Goal: Information Seeking & Learning: Learn about a topic

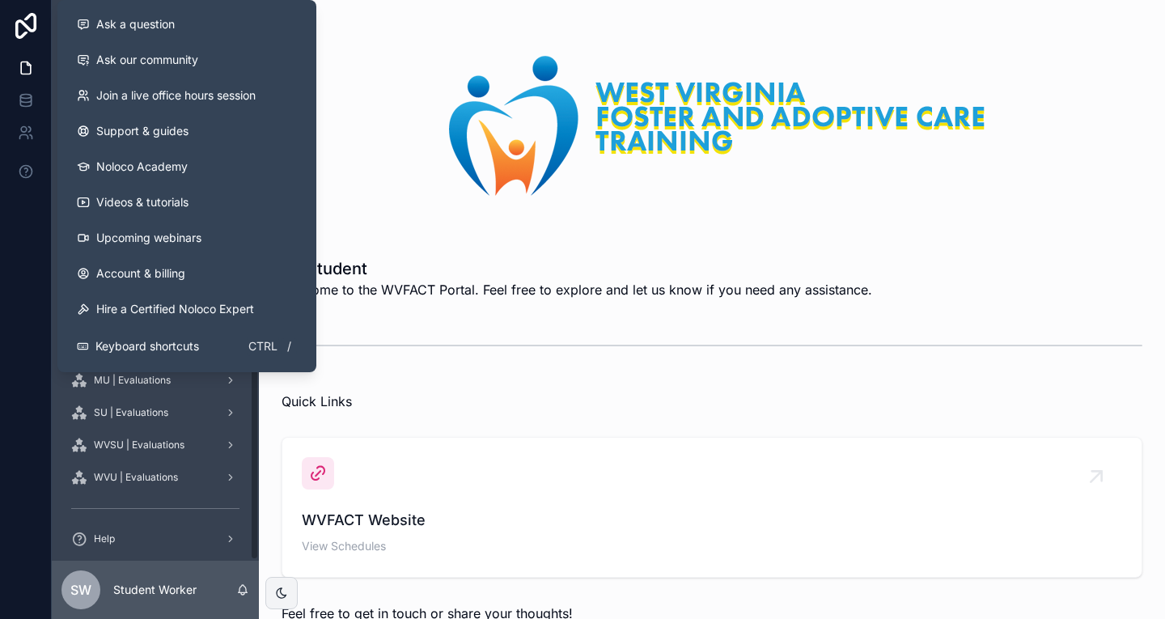
scroll to position [200, 0]
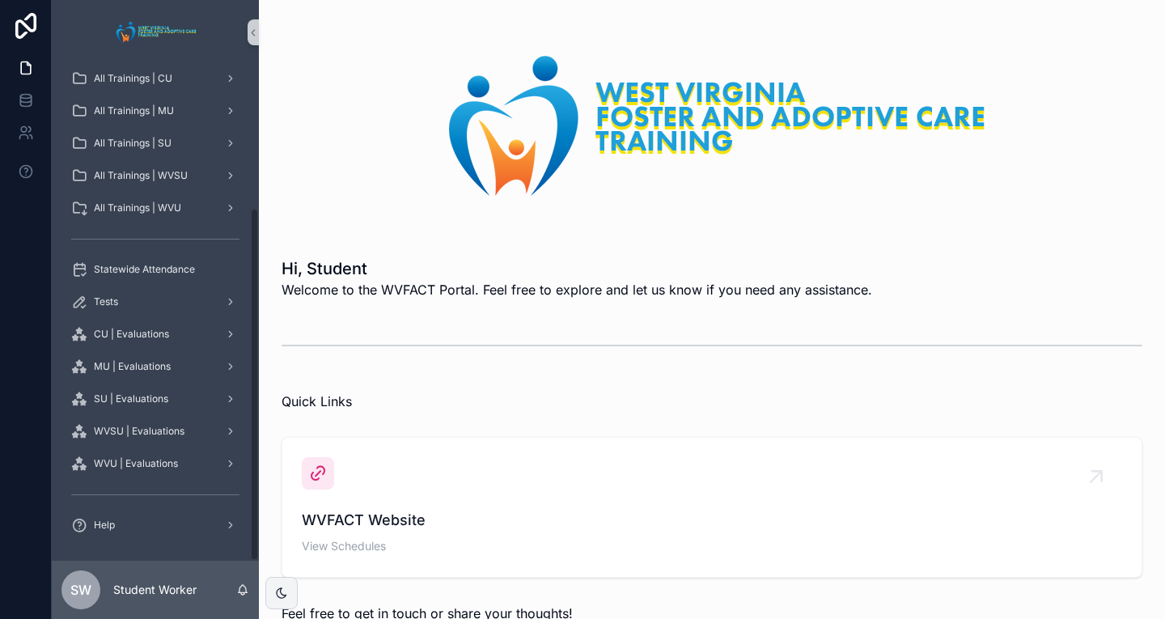
drag, startPoint x: 749, startPoint y: 193, endPoint x: 621, endPoint y: 201, distance: 129.0
click at [749, 193] on img "scrollable content" at bounding box center [711, 125] width 587 height 173
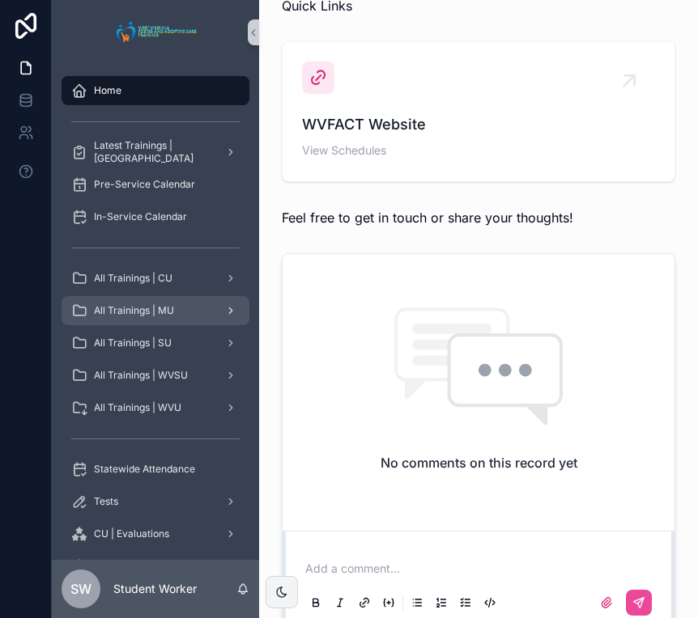
scroll to position [502, 0]
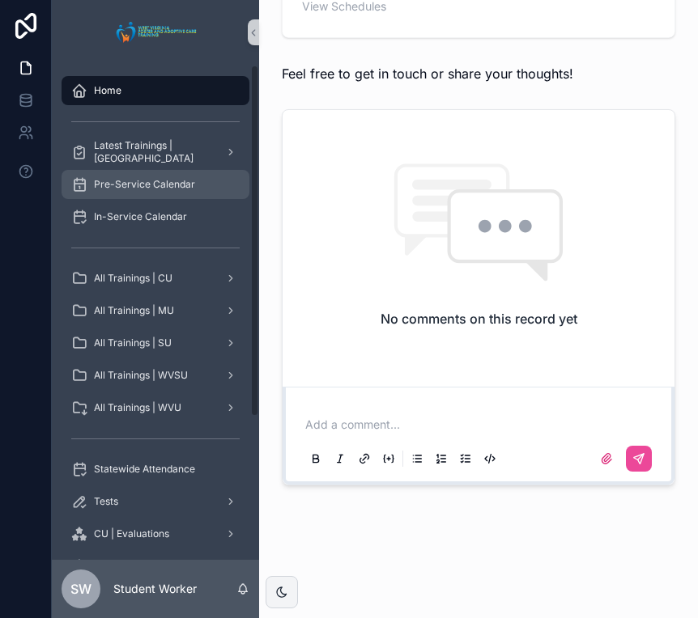
click at [183, 182] on span "Pre-Service Calendar" at bounding box center [144, 184] width 101 height 13
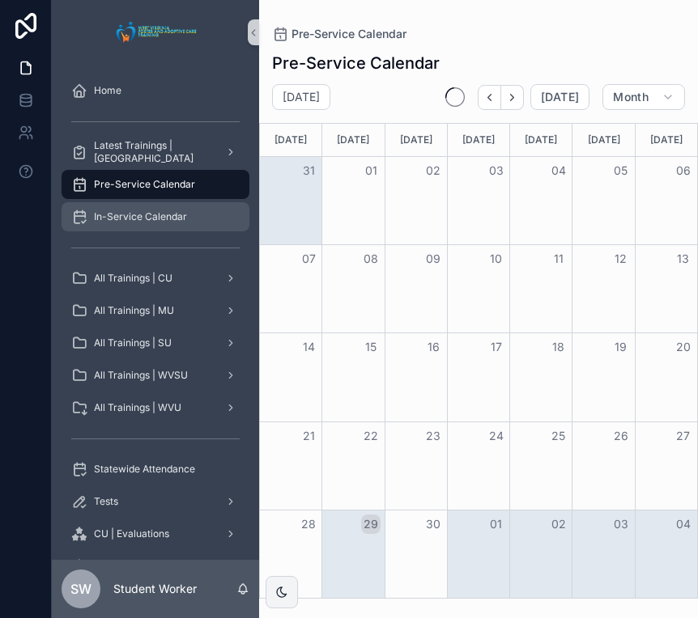
click at [157, 218] on span "In-Service Calendar" at bounding box center [140, 216] width 93 height 13
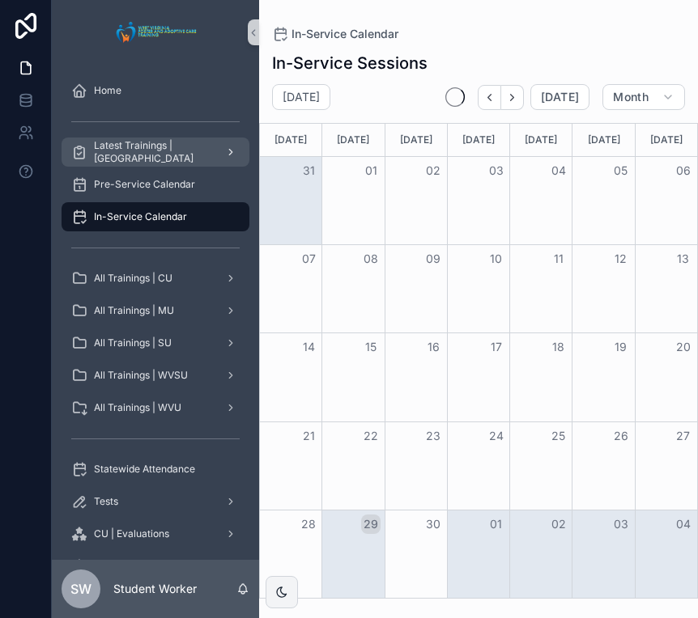
click at [136, 152] on span "Latest Trainings | [GEOGRAPHIC_DATA]" at bounding box center [153, 152] width 118 height 26
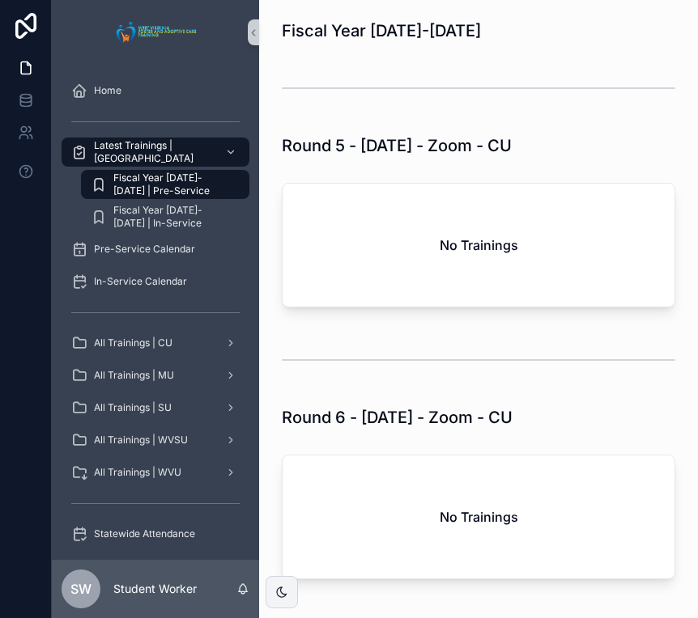
click at [128, 186] on span "Fiscal Year [DATE]-[DATE] | Pre-Service" at bounding box center [173, 185] width 120 height 26
click at [138, 229] on span "Fiscal Year [DATE]-[DATE] | In-Service" at bounding box center [173, 217] width 120 height 26
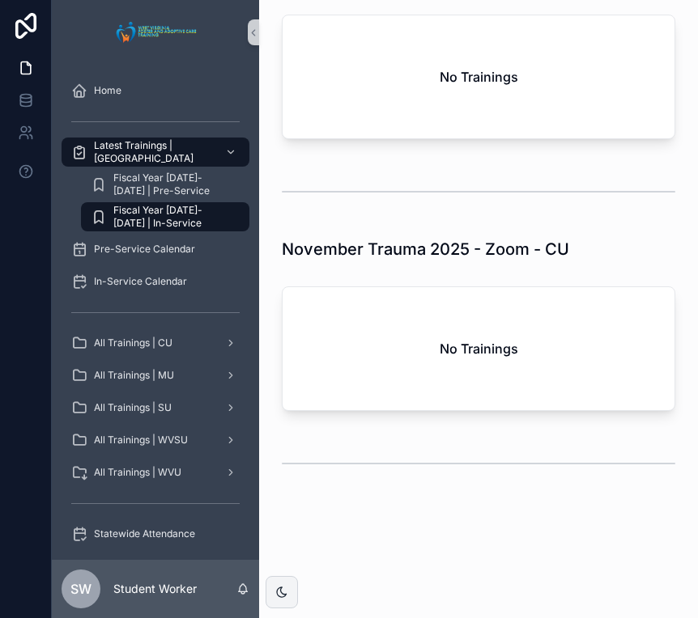
scroll to position [1054, 0]
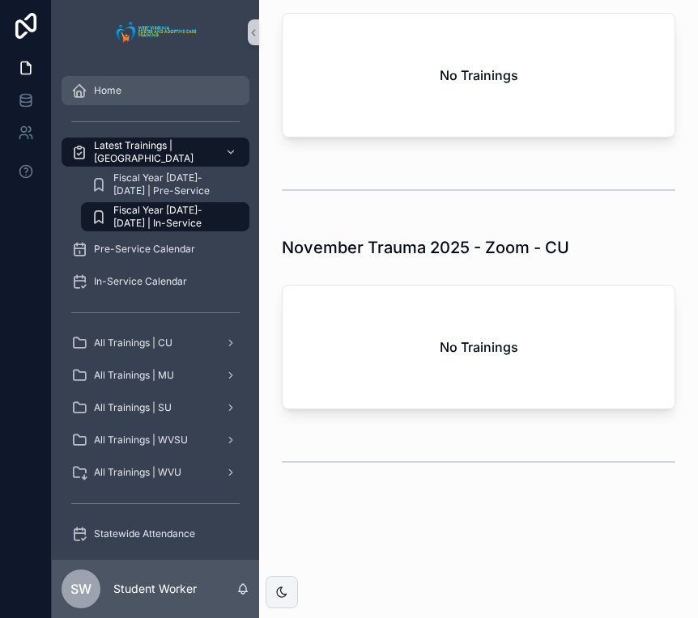
click at [117, 92] on span "Home" at bounding box center [108, 90] width 28 height 13
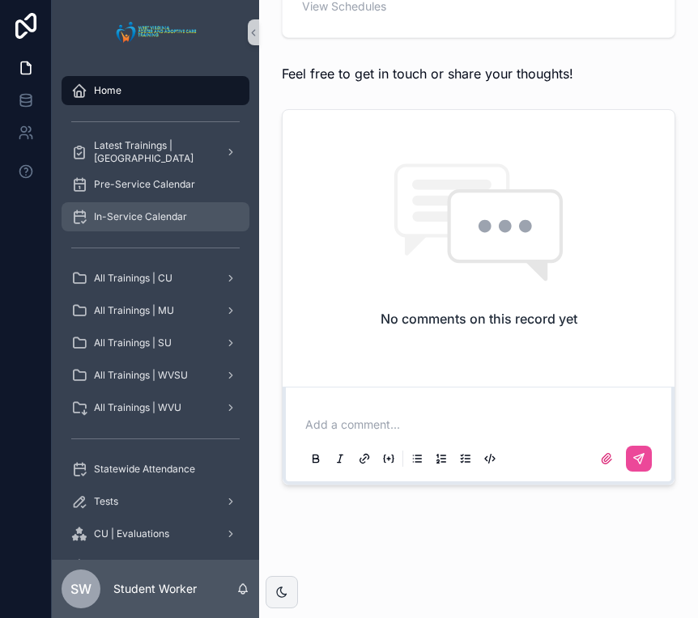
click at [155, 218] on span "In-Service Calendar" at bounding box center [140, 216] width 93 height 13
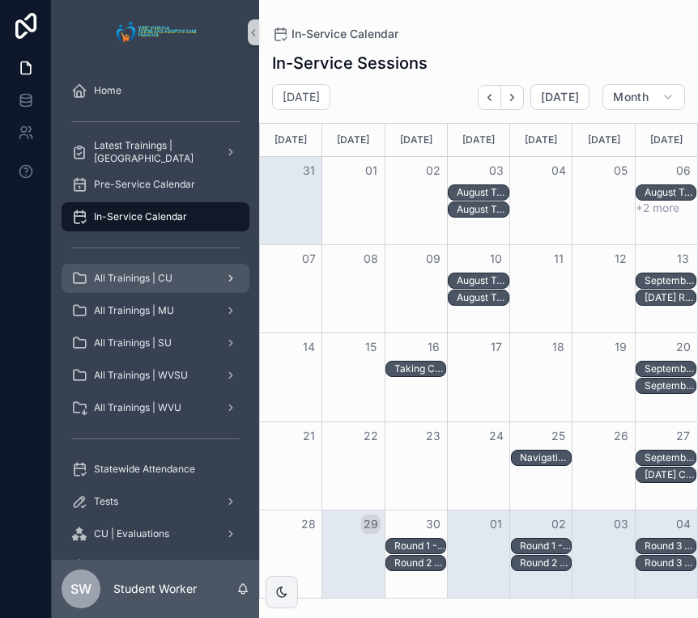
click at [145, 282] on span "All Trainings | CU" at bounding box center [133, 278] width 78 height 13
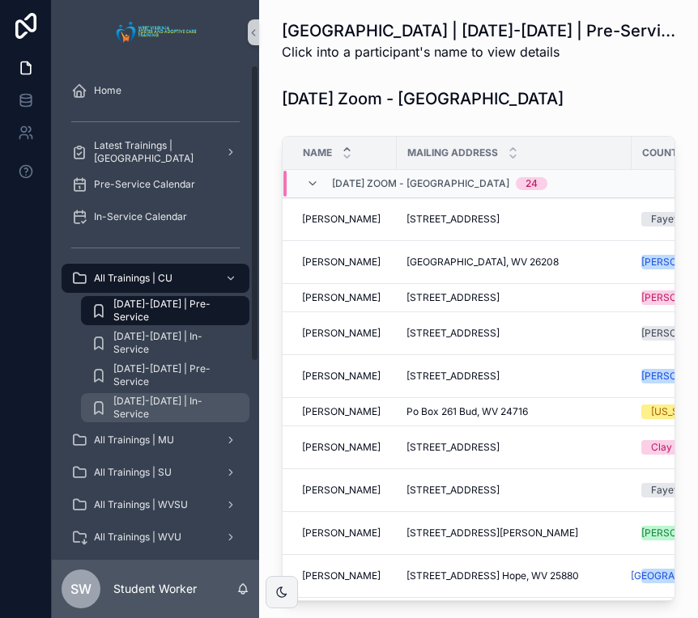
click at [169, 405] on span "[DATE]-[DATE] | In-Service" at bounding box center [173, 408] width 120 height 26
